Goal: Transaction & Acquisition: Purchase product/service

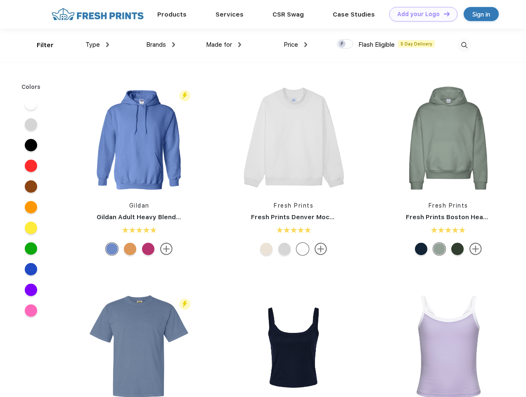
click at [421, 14] on link "Add your Logo Design Tool" at bounding box center [424, 14] width 68 height 14
click at [0, 0] on div "Design Tool" at bounding box center [0, 0] width 0 height 0
click at [443, 14] on link "Add your Logo Design Tool" at bounding box center [424, 14] width 68 height 14
click at [40, 45] on div "Filter" at bounding box center [45, 45] width 17 height 10
click at [98, 45] on span "Type" at bounding box center [93, 44] width 14 height 7
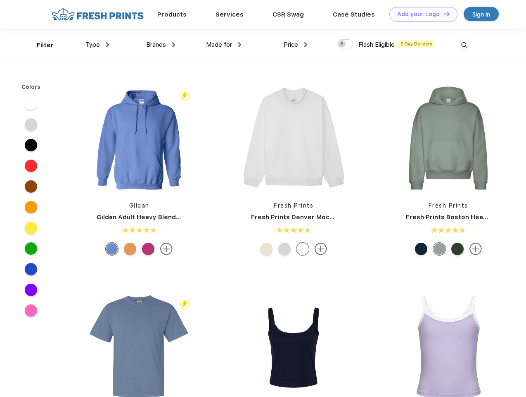
click at [161, 45] on span "Brands" at bounding box center [156, 44] width 20 height 7
click at [224, 45] on span "Made for" at bounding box center [219, 44] width 26 height 7
click at [296, 45] on span "Price" at bounding box center [291, 44] width 14 height 7
click at [345, 44] on div at bounding box center [345, 43] width 16 height 9
click at [343, 44] on input "checkbox" at bounding box center [339, 41] width 5 height 5
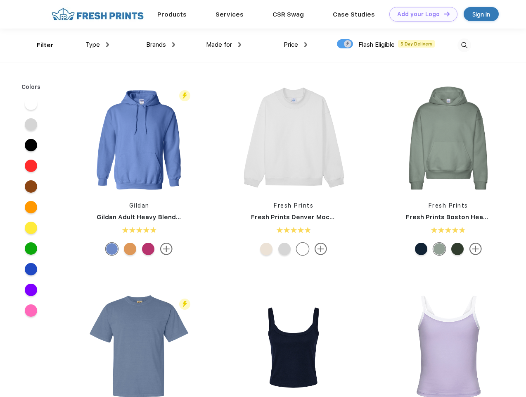
click at [464, 45] on img at bounding box center [465, 45] width 14 height 14
